Goal: Task Accomplishment & Management: Complete application form

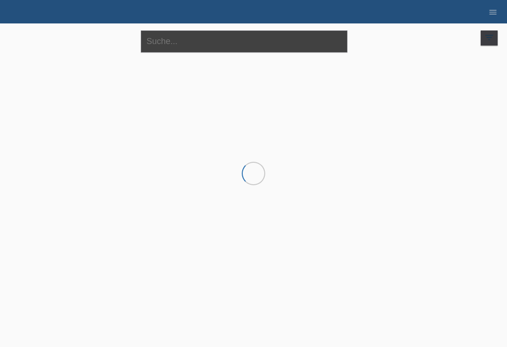
click at [259, 43] on input "text" at bounding box center [244, 41] width 206 height 22
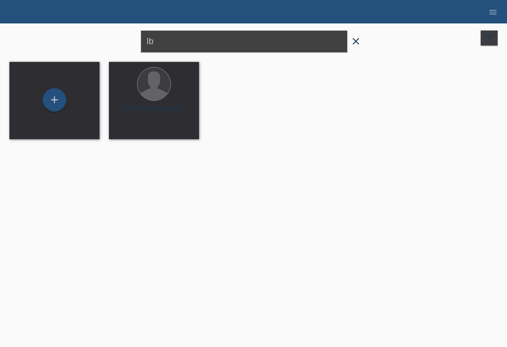
type input "I"
type input "Halil ibrahim"
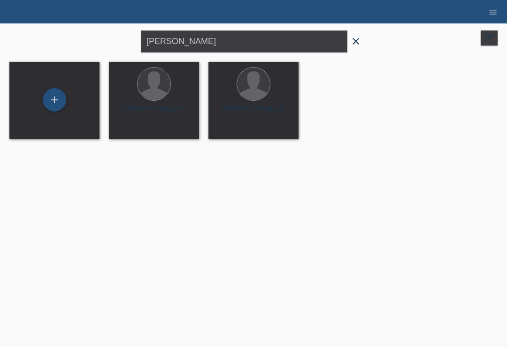
click at [359, 40] on icon "close" at bounding box center [355, 41] width 11 height 11
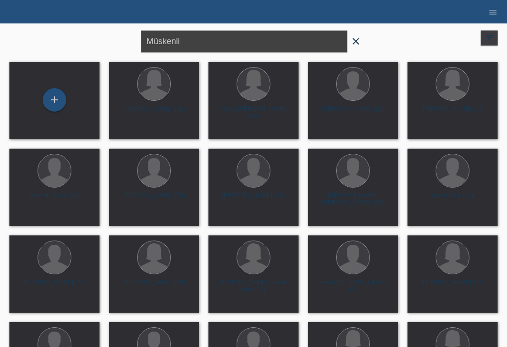
type input "Müskenli"
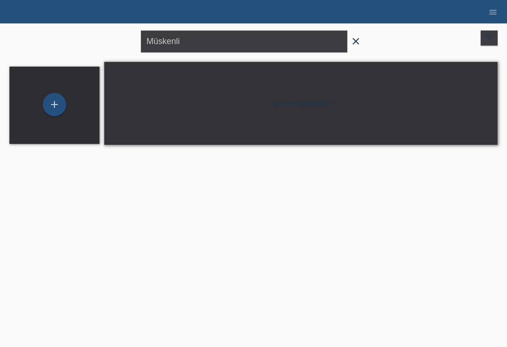
click at [386, 53] on div "Müskenli close filter_list view_module Alle Kund*innen anzeigen star Markierte …" at bounding box center [253, 40] width 497 height 34
click at [356, 44] on icon "close" at bounding box center [355, 41] width 11 height 11
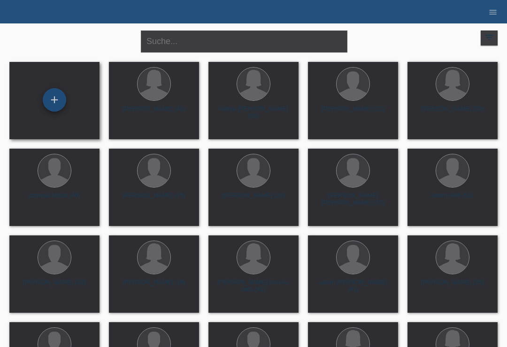
click at [56, 105] on div "+" at bounding box center [54, 100] width 23 height 16
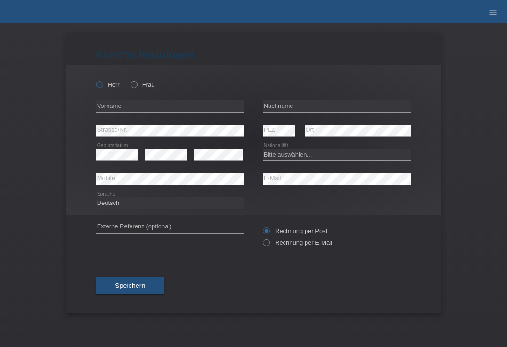
click at [95, 80] on icon at bounding box center [95, 80] width 0 height 0
click at [98, 82] on input "Herr" at bounding box center [99, 84] width 6 height 6
radio input "true"
click at [342, 112] on input "text" at bounding box center [337, 106] width 148 height 12
type input "Müller"
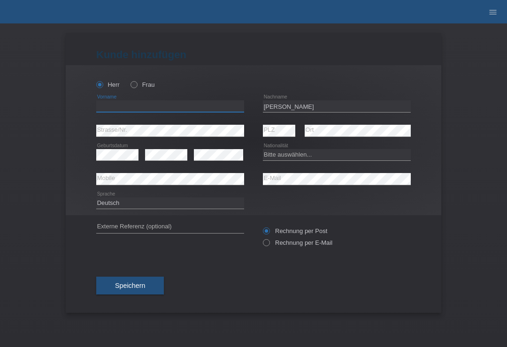
click at [203, 107] on input "text" at bounding box center [170, 106] width 148 height 12
type input "evans"
click at [312, 158] on select "Bitte auswählen... Schweiz Deutschland Liechtenstein Österreich ------------ Af…" at bounding box center [337, 154] width 148 height 11
select select "CH"
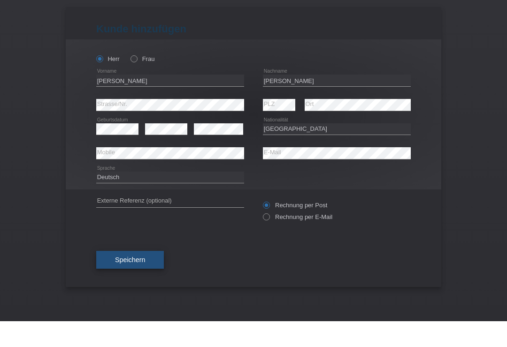
click at [125, 282] on span "Speichern" at bounding box center [130, 286] width 30 height 8
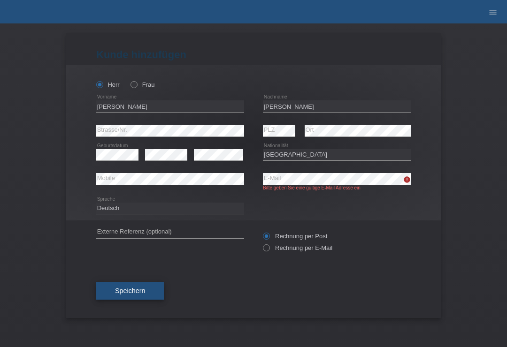
click at [152, 290] on button "Speichern" at bounding box center [130, 291] width 68 height 18
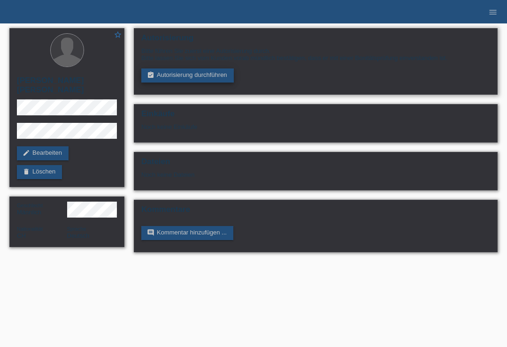
click at [197, 76] on link "assignment_turned_in Autorisierung durchführen" at bounding box center [187, 75] width 92 height 14
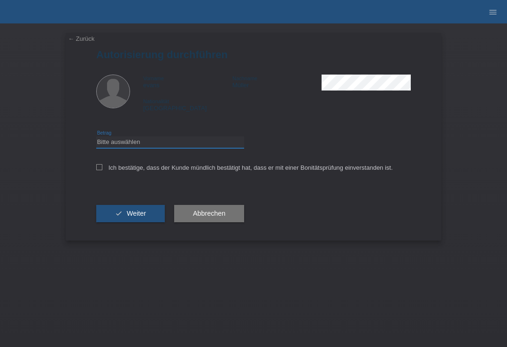
click at [167, 146] on select "Bitte auswählen CHF 1.00 - CHF 499.00 CHF 500.00 - CHF 1'999.00 CHF 2'000.00 - …" at bounding box center [170, 142] width 148 height 11
select select "3"
click at [93, 174] on div "← Zurück Autorisierung durchführen Vorname evans Nachname Müller Nationalität S…" at bounding box center [253, 137] width 375 height 208
click at [102, 169] on label "Ich bestätige, dass der Kunde mündlich bestätigt hat, dass er mit einer Bonität…" at bounding box center [244, 167] width 297 height 7
click at [102, 169] on input "Ich bestätige, dass der Kunde mündlich bestätigt hat, dass er mit einer Bonität…" at bounding box center [99, 167] width 6 height 6
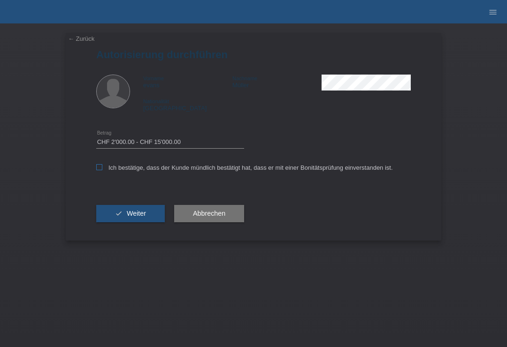
checkbox input "true"
click at [124, 215] on button "check Weiter" at bounding box center [130, 214] width 68 height 18
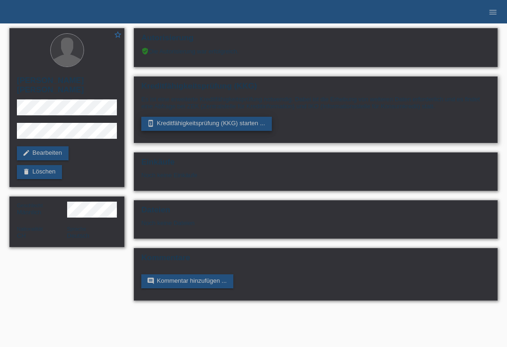
click at [194, 124] on link "perm_device_information Kreditfähigkeitsprüfung (KKG) starten ..." at bounding box center [206, 124] width 130 height 14
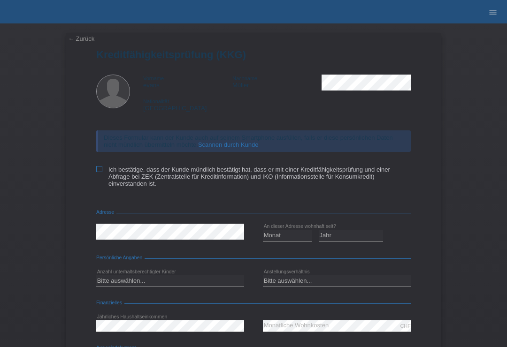
click at [101, 172] on input "Ich bestätige, dass der Kunde mündlich bestätigt hat, dass er mit einer Kreditf…" at bounding box center [99, 169] width 6 height 6
checkbox input "true"
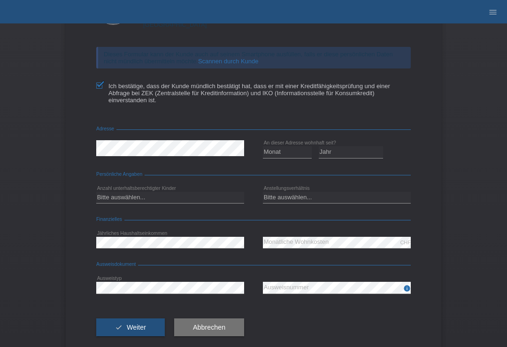
scroll to position [101, 0]
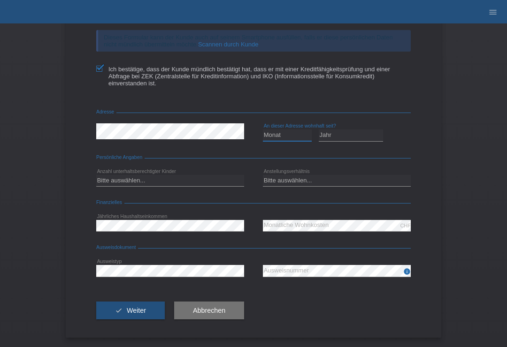
click at [289, 141] on select "Monat 01 02 03 04 05 06 07 08 09 10" at bounding box center [287, 134] width 49 height 11
select select "01"
click at [352, 141] on select "Jahr 2025 2024 2023 2022 2021 2020 2019 2018 2017 2016 2015 2014 2013 2012 2011…" at bounding box center [351, 134] width 65 height 11
click at [353, 141] on select "Jahr 2025 2024 2023 2022 2021 2020 2019 2018 2017 2016 2015 2014 2013 2012 2011…" at bounding box center [351, 134] width 65 height 11
select select "2015"
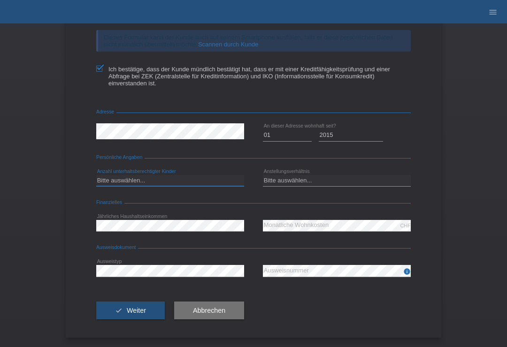
click at [204, 182] on select "Bitte auswählen... 0 1 2 3 4 5 6 7 8 9" at bounding box center [170, 180] width 148 height 11
select select "0"
click at [331, 185] on select "Bitte auswählen... Unbefristet Befristet Lehrling/Student Pensioniert Nicht arb…" at bounding box center [337, 180] width 148 height 11
select select "UNLIMITED"
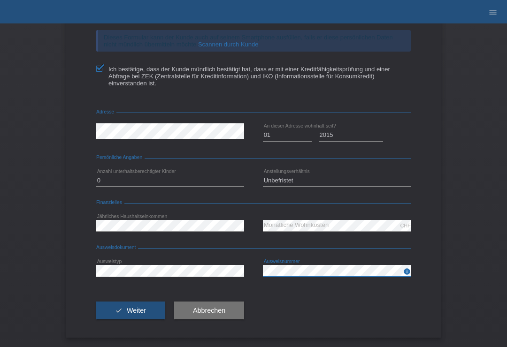
scroll to position [109, 0]
click at [142, 307] on span "Weiter" at bounding box center [136, 311] width 19 height 8
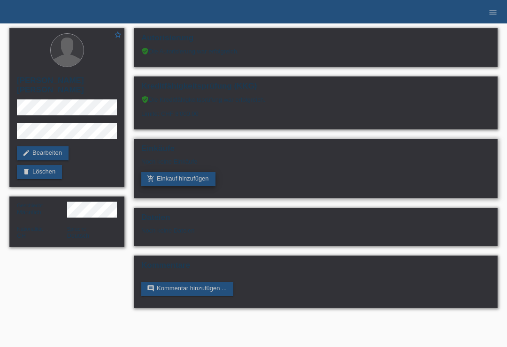
click at [182, 186] on link "add_shopping_cart Einkauf hinzufügen" at bounding box center [178, 179] width 74 height 14
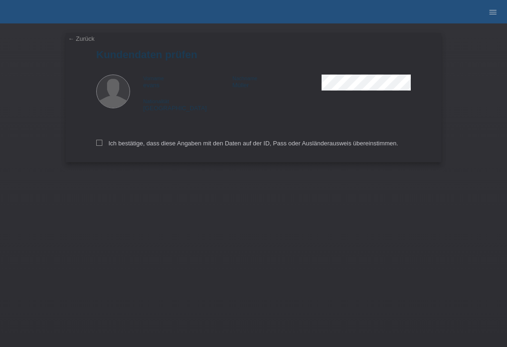
click at [93, 145] on div "← Zurück Kundendaten prüfen Vorname [PERSON_NAME] Nachname [PERSON_NAME] Nation…" at bounding box center [253, 97] width 375 height 129
click at [107, 143] on label "Ich bestätige, dass diese Angaben mit den Daten auf der ID, Pass oder Ausländer…" at bounding box center [247, 143] width 302 height 7
click at [102, 143] on input "Ich bestätige, dass diese Angaben mit den Daten auf der ID, Pass oder Ausländer…" at bounding box center [99, 143] width 6 height 6
checkbox input "true"
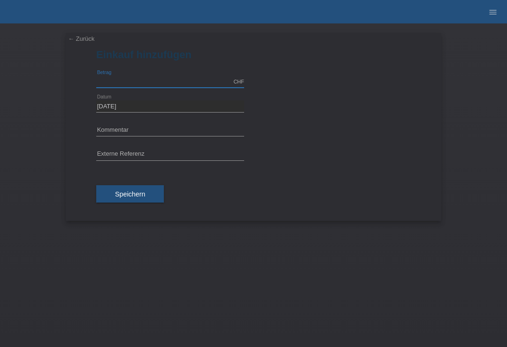
click at [148, 81] on input "text" at bounding box center [170, 82] width 148 height 12
click at [130, 136] on input "text" at bounding box center [170, 131] width 148 height 12
type input "2790.00"
type input "mk cruza"
click at [131, 192] on span "Speichern" at bounding box center [130, 194] width 30 height 8
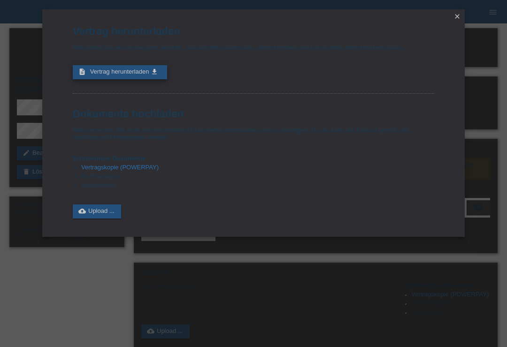
click at [121, 75] on span "Vertrag herunterladen" at bounding box center [119, 71] width 59 height 7
